Goal: Check status: Check status

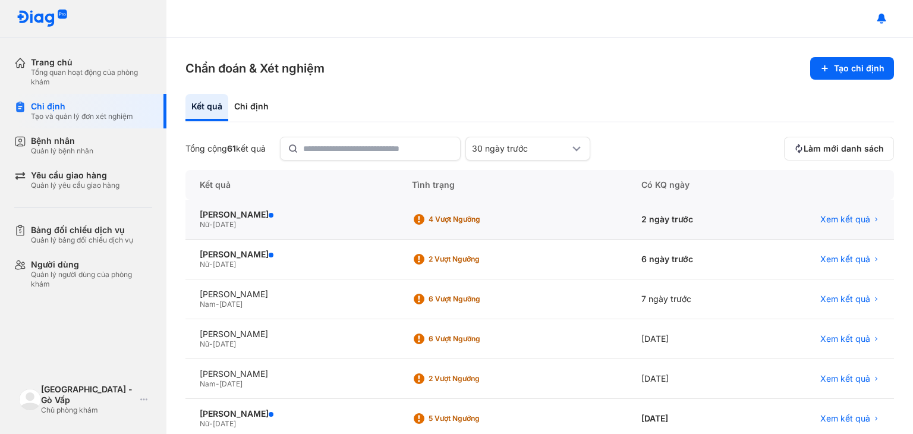
click at [254, 222] on div "Nữ - 11/08/1994" at bounding box center [292, 225] width 184 height 10
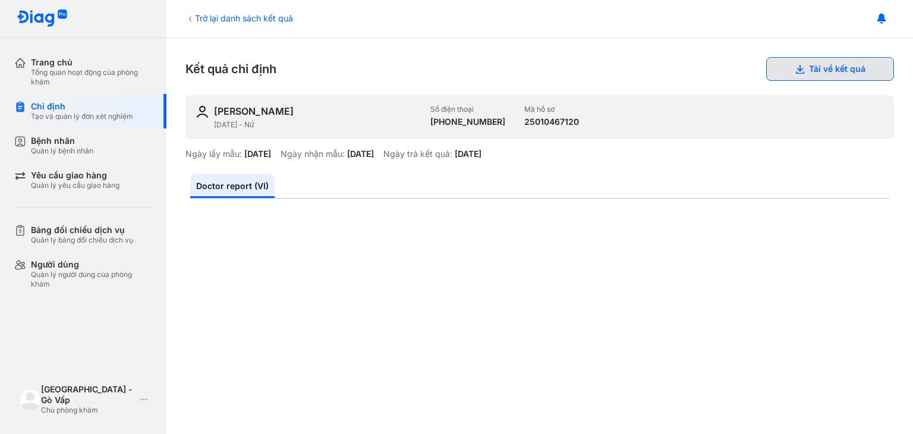
click at [829, 64] on button "Tải về kết quả" at bounding box center [830, 69] width 128 height 24
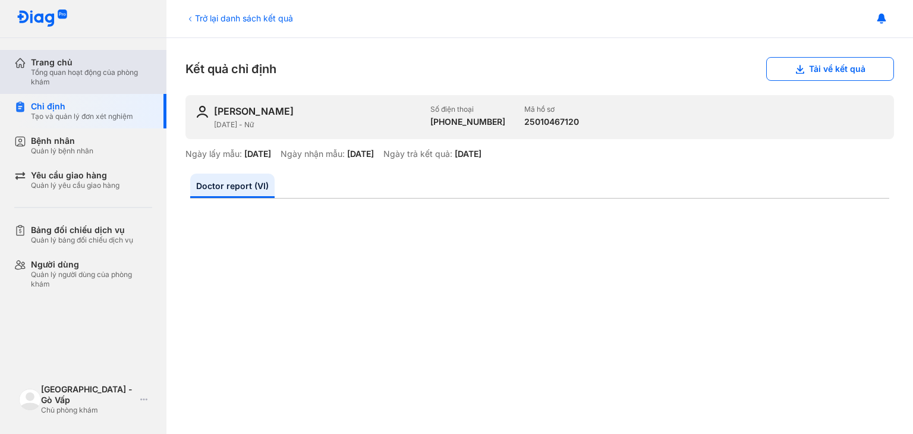
drag, startPoint x: 45, startPoint y: 50, endPoint x: 48, endPoint y: 60, distance: 10.4
click at [46, 53] on div "Trang chủ Tổng quan hoạt động của phòng khám" at bounding box center [90, 72] width 152 height 44
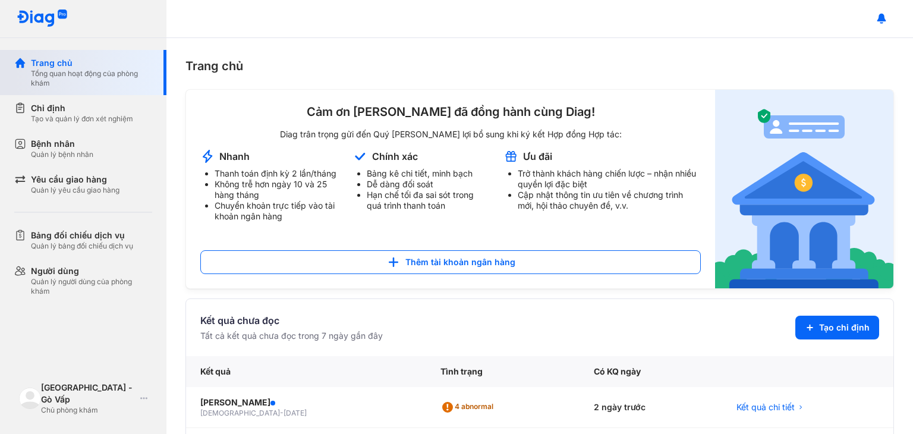
click at [78, 70] on div "Tổng quan hoạt động của phòng khám" at bounding box center [91, 78] width 121 height 19
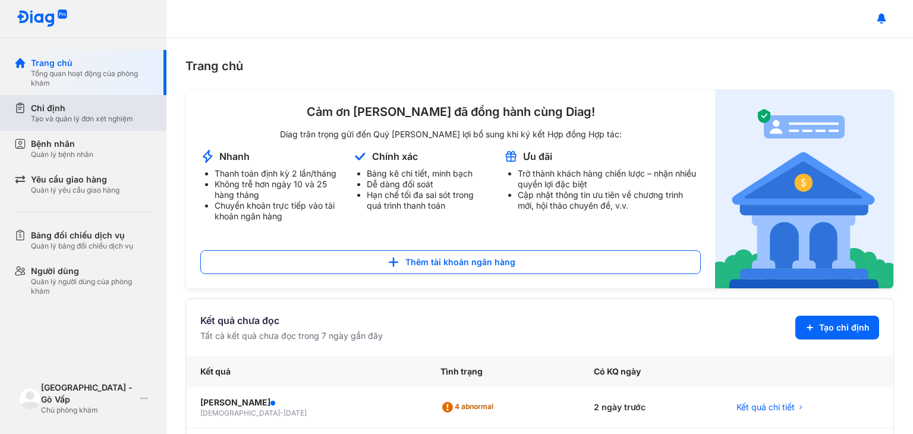
click at [59, 110] on div "Chỉ định" at bounding box center [82, 108] width 102 height 12
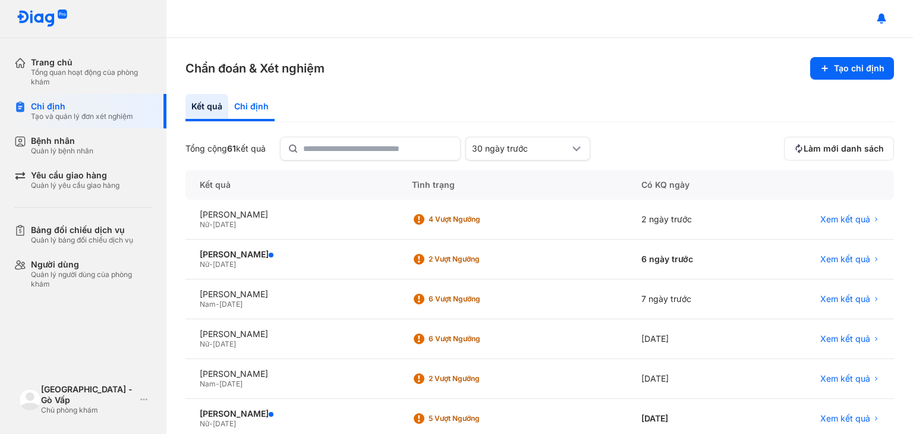
click at [243, 109] on div "Chỉ định" at bounding box center [251, 107] width 46 height 27
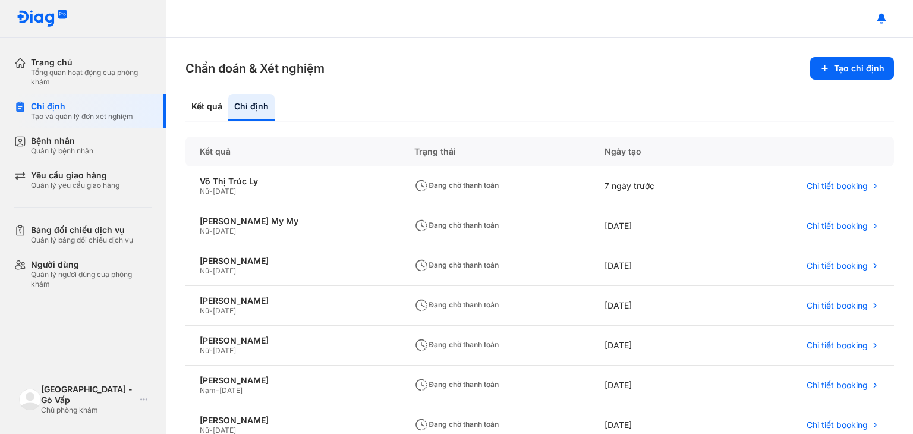
click at [515, 79] on section "Chẩn đoán & Xét nghiệm Tạo chỉ định" at bounding box center [539, 68] width 708 height 23
click at [228, 111] on div "Kết quả" at bounding box center [251, 107] width 46 height 27
